Goal: Task Accomplishment & Management: Manage account settings

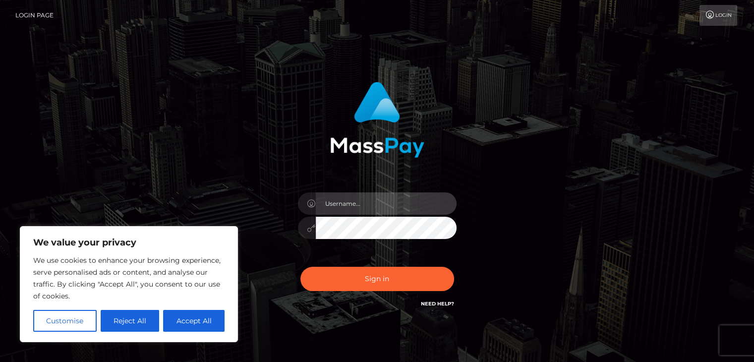
click at [336, 197] on input "text" at bounding box center [386, 203] width 141 height 22
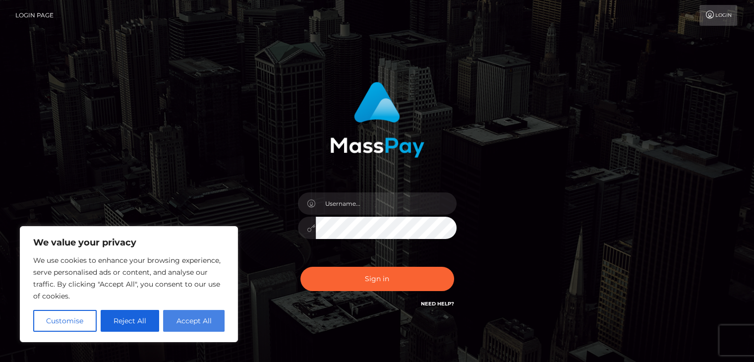
click at [211, 316] on button "Accept All" at bounding box center [193, 321] width 61 height 22
checkbox input "true"
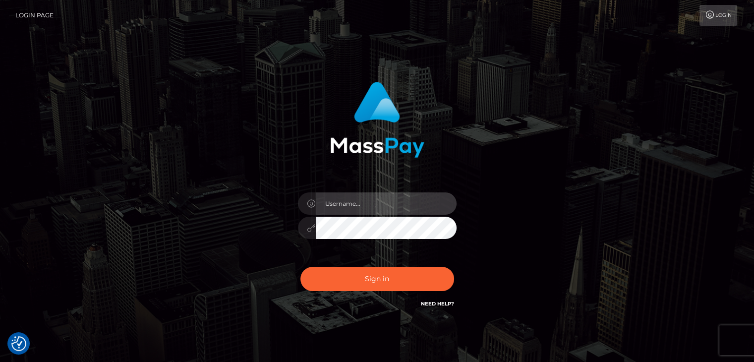
click at [349, 194] on input "text" at bounding box center [386, 203] width 141 height 22
type input "joannanewson@hotmail.co.uk"
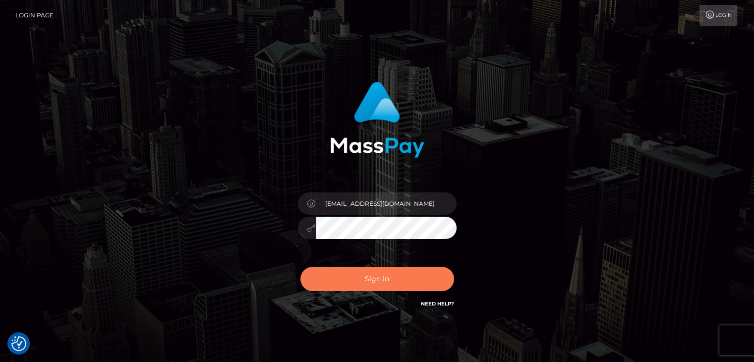
click at [379, 286] on button "Sign in" at bounding box center [377, 279] width 154 height 24
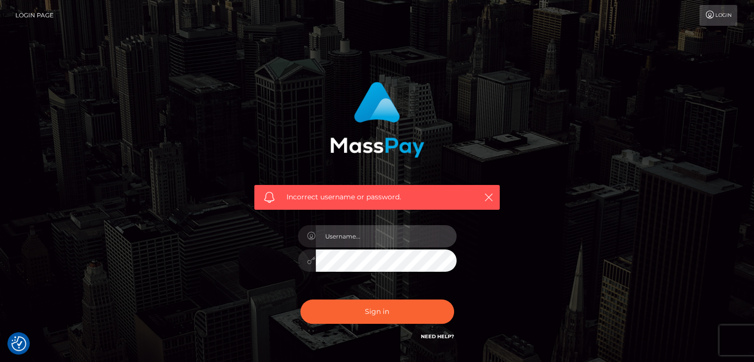
click at [366, 246] on input "text" at bounding box center [386, 236] width 141 height 22
type input "[EMAIL_ADDRESS][DOMAIN_NAME]"
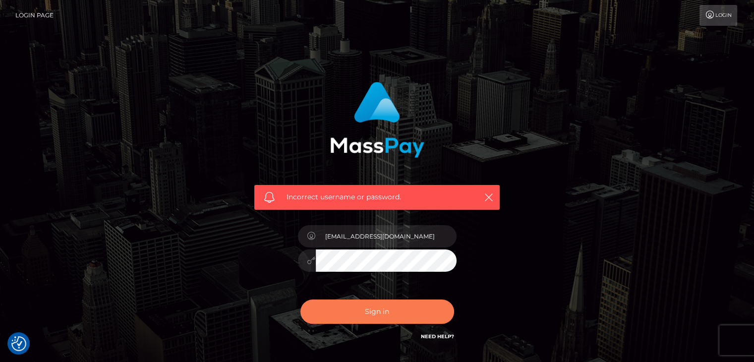
click at [392, 311] on button "Sign in" at bounding box center [377, 311] width 154 height 24
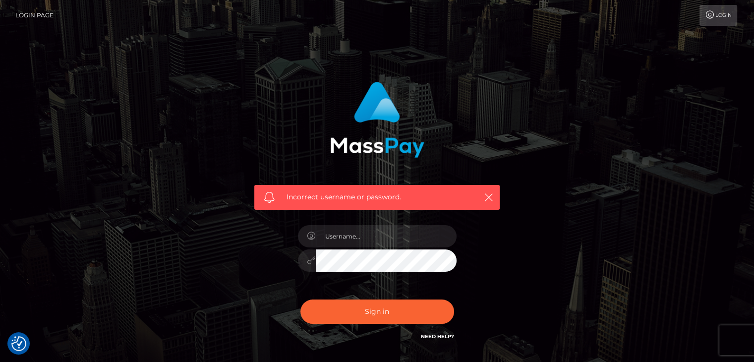
checkbox input "true"
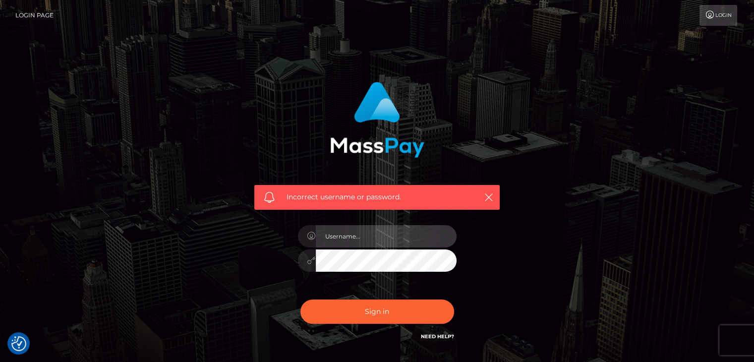
click at [355, 239] on input "text" at bounding box center [386, 236] width 141 height 22
type input "naimahgets@gmail.com"
click at [300, 299] on button "Sign in" at bounding box center [377, 311] width 154 height 24
click at [464, 251] on div "Incorrect username or password. naimahgets@gmail.com" at bounding box center [377, 211] width 260 height 275
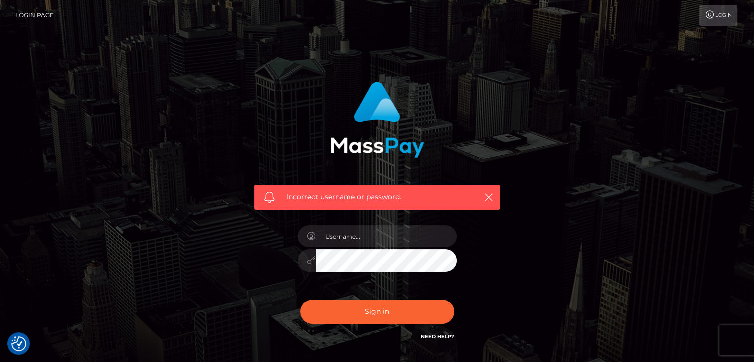
checkbox input "true"
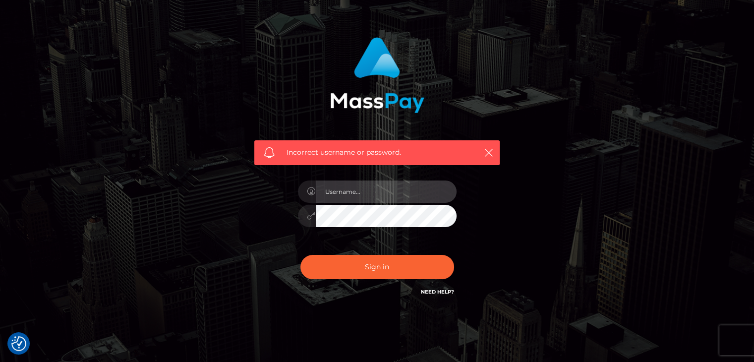
click at [400, 199] on input "text" at bounding box center [386, 191] width 141 height 22
type input "[EMAIL_ADDRESS][DOMAIN_NAME]"
click at [300, 255] on button "Sign in" at bounding box center [377, 267] width 154 height 24
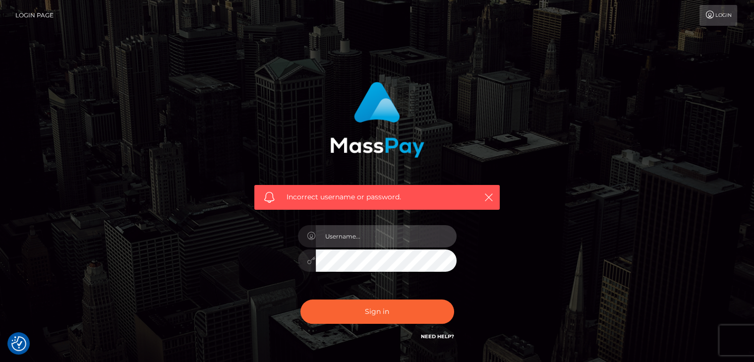
click at [397, 234] on input "text" at bounding box center [386, 236] width 141 height 22
type input "joannanewson@hotmail.co.uk"
click at [300, 299] on button "Sign in" at bounding box center [377, 311] width 154 height 24
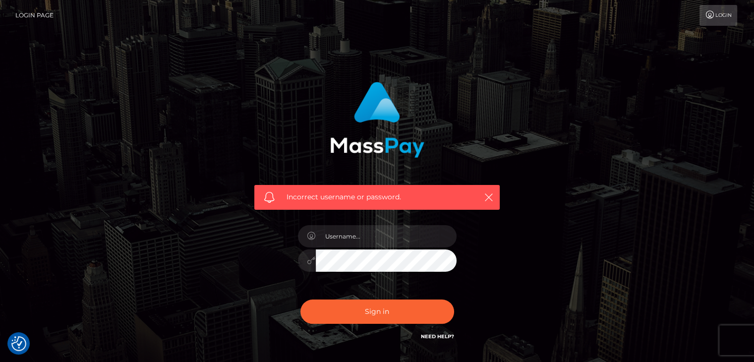
click at [300, 299] on button "Sign in" at bounding box center [377, 311] width 154 height 24
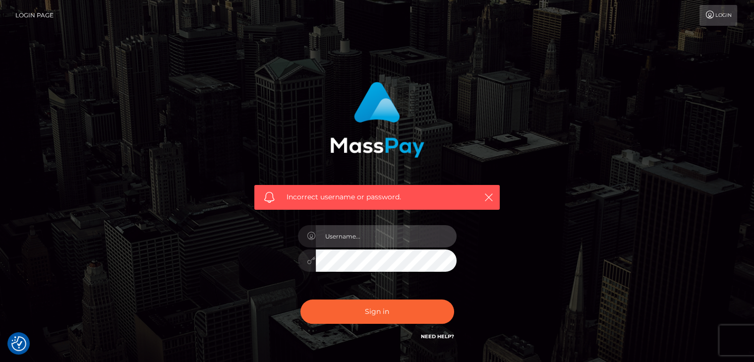
click at [380, 246] on input "text" at bounding box center [386, 236] width 141 height 22
type input "[EMAIL_ADDRESS][DOMAIN_NAME]"
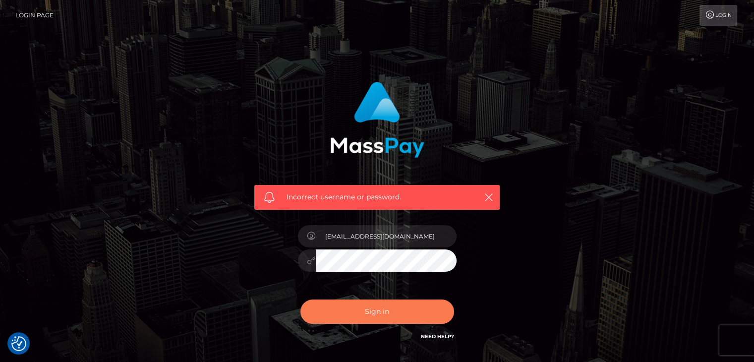
click at [332, 300] on button "Sign in" at bounding box center [377, 311] width 154 height 24
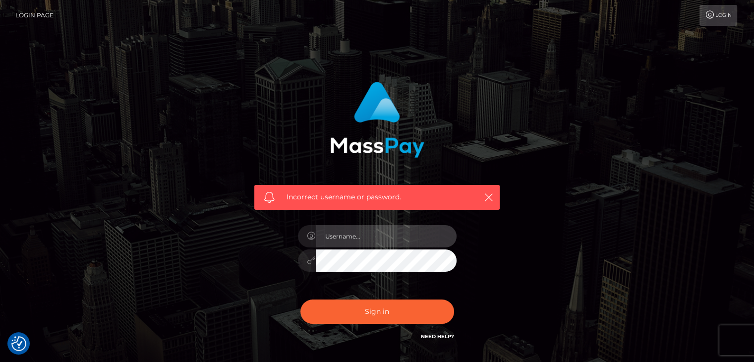
click at [342, 234] on input "text" at bounding box center [386, 236] width 141 height 22
type input "joannanewson@hotmail.co.uk"
click at [300, 299] on button "Sign in" at bounding box center [377, 311] width 154 height 24
click at [351, 229] on input "text" at bounding box center [386, 236] width 141 height 22
type input "[EMAIL_ADDRESS][DOMAIN_NAME]"
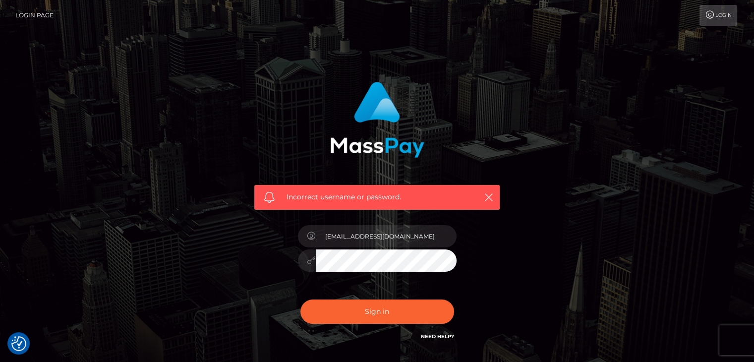
click at [300, 299] on button "Sign in" at bounding box center [377, 311] width 154 height 24
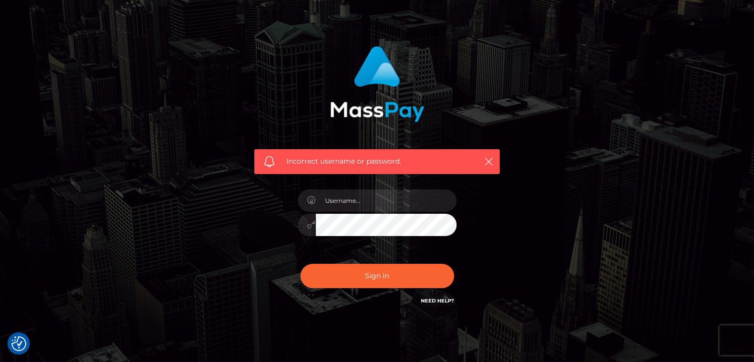
scroll to position [37, 0]
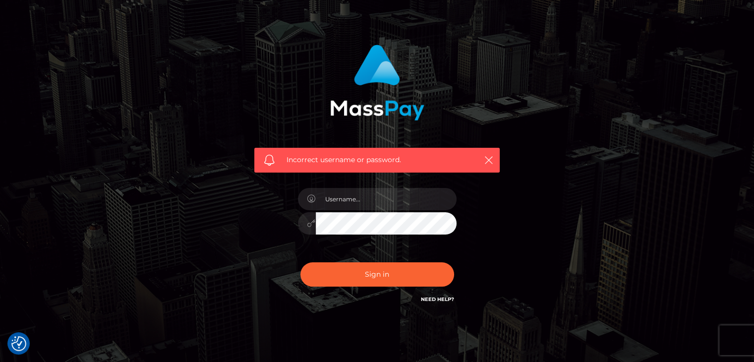
click at [428, 290] on div "Sign in Need Help?" at bounding box center [376, 278] width 173 height 44
click at [432, 298] on link "Need Help?" at bounding box center [437, 299] width 33 height 6
click at [349, 199] on input "text" at bounding box center [386, 199] width 141 height 22
click at [427, 295] on h6 "Need Help?" at bounding box center [437, 298] width 33 height 8
click at [430, 298] on link "Need Help?" at bounding box center [437, 299] width 33 height 6
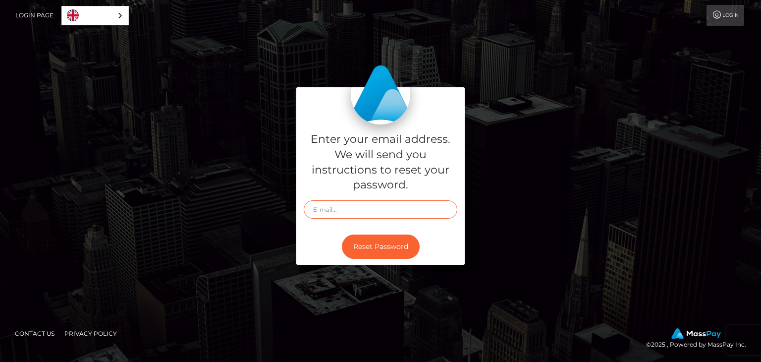
click at [352, 202] on input "text" at bounding box center [381, 209] width 154 height 18
type input "joannanewson@hotmail.co.uk"
click at [386, 246] on button "Reset Password" at bounding box center [381, 246] width 78 height 24
